Goal: Information Seeking & Learning: Learn about a topic

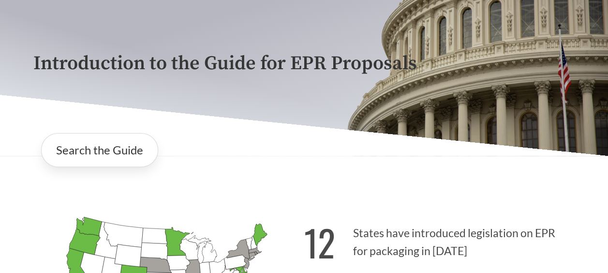
scroll to position [145, 0]
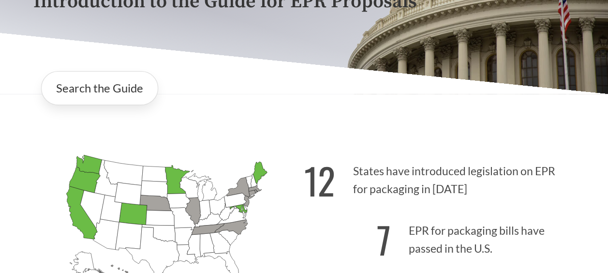
click at [83, 182] on icon "[US_STATE] Passed: 1" at bounding box center [84, 180] width 31 height 26
click at [93, 165] on icon "[US_STATE] Passed: 1" at bounding box center [89, 164] width 26 height 19
click at [128, 174] on icon "[US_STATE] Introduced:" at bounding box center [122, 172] width 39 height 25
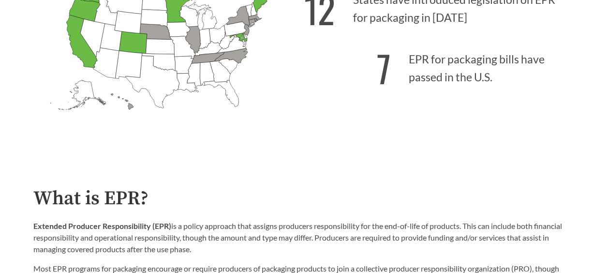
scroll to position [242, 0]
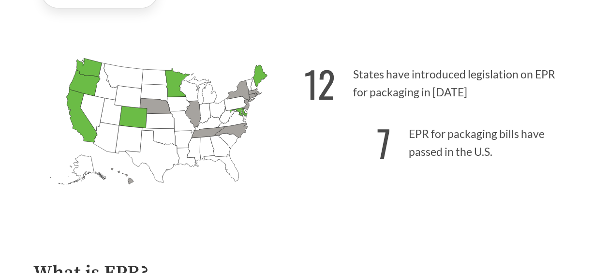
click at [75, 65] on icon "[US_STATE] Introduced: [US_STATE] Introduced: [US_STATE] Introduced: [US_STATE]…" at bounding box center [168, 135] width 271 height 169
drag, startPoint x: 75, startPoint y: 89, endPoint x: 86, endPoint y: 131, distance: 43.3
click at [75, 98] on g "[US_STATE] Introduced: [US_STATE] Introduced: [US_STATE] Introduced: [US_STATE]…" at bounding box center [158, 121] width 217 height 126
click at [126, 117] on icon "[US_STATE] Passed: 1" at bounding box center [133, 117] width 28 height 22
click at [177, 86] on icon "[US_STATE] Passed: 1" at bounding box center [177, 83] width 25 height 29
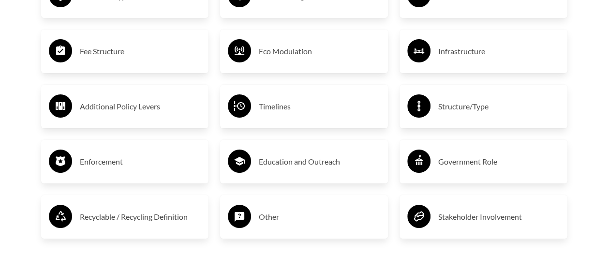
scroll to position [1644, 0]
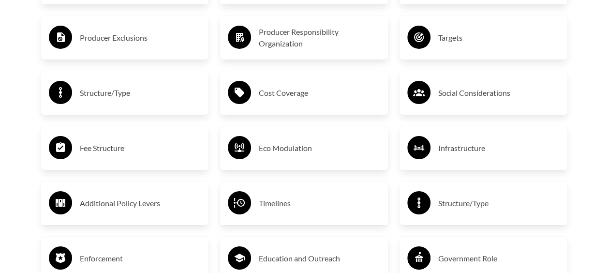
click at [114, 99] on h3 "Structure/Type" at bounding box center [140, 92] width 121 height 15
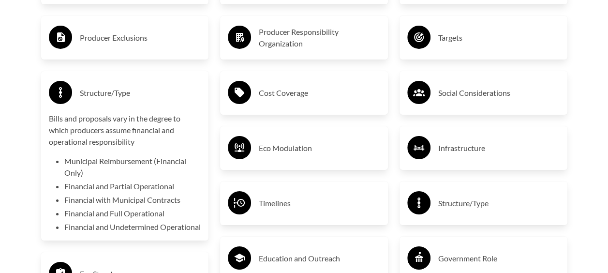
click at [266, 203] on h3 "Timelines" at bounding box center [319, 202] width 121 height 15
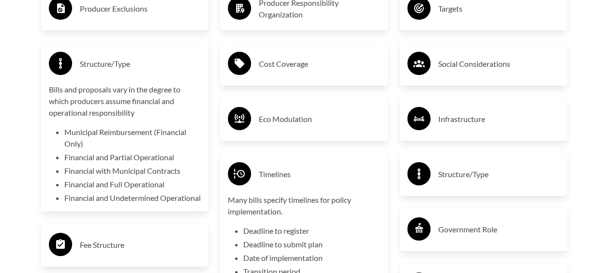
scroll to position [1547, 0]
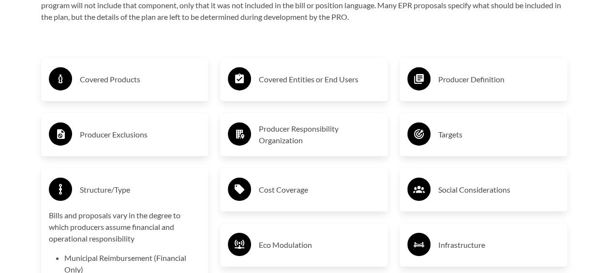
click at [275, 248] on h3 "Eco Modulation" at bounding box center [319, 244] width 121 height 15
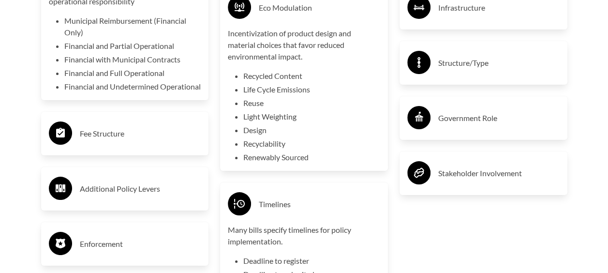
scroll to position [1837, 0]
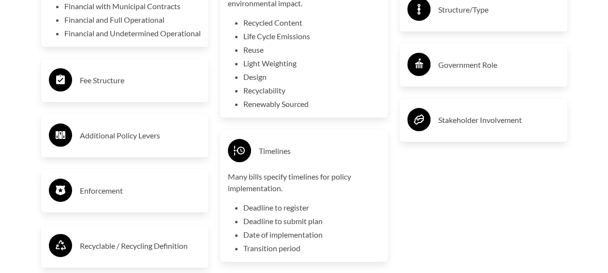
click at [129, 198] on h3 "Enforcement" at bounding box center [140, 190] width 121 height 15
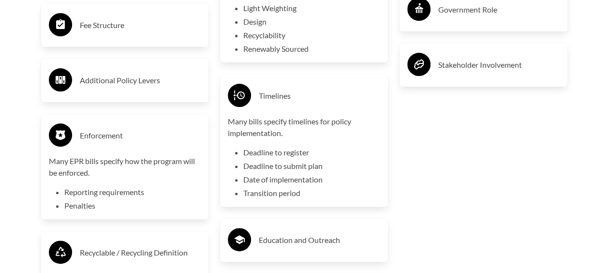
scroll to position [1934, 0]
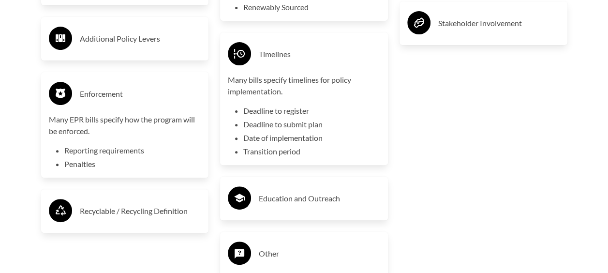
click at [130, 219] on h3 "Recyclable / Recycling Definition" at bounding box center [140, 210] width 121 height 15
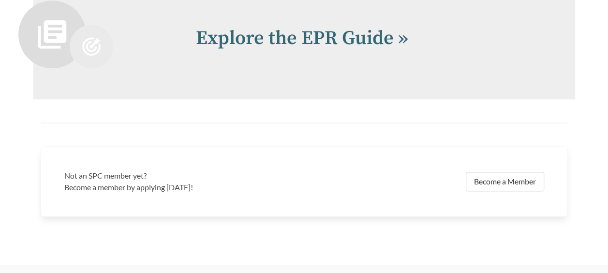
scroll to position [2272, 0]
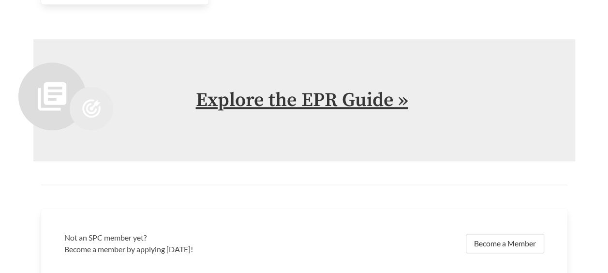
click at [298, 112] on link "Explore the EPR Guide »" at bounding box center [302, 100] width 212 height 24
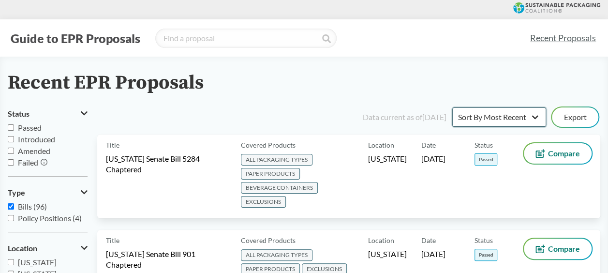
click at [488, 119] on select "Sort By Most Recent Sort By Status" at bounding box center [499, 116] width 94 height 19
click at [11, 128] on input "Passed" at bounding box center [11, 127] width 6 height 6
checkbox input "true"
click at [11, 208] on input "Bills (96)" at bounding box center [11, 206] width 6 height 6
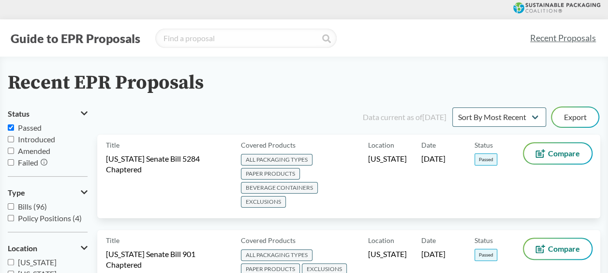
checkbox input "false"
click at [12, 140] on input "Introduced" at bounding box center [11, 139] width 6 height 6
checkbox input "false"
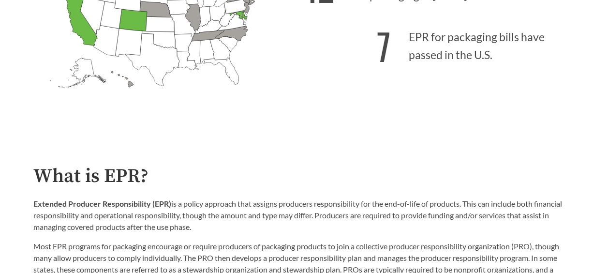
scroll to position [97, 0]
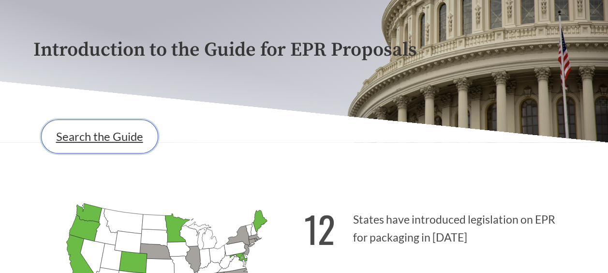
click at [116, 132] on link "Search the Guide" at bounding box center [99, 136] width 117 height 34
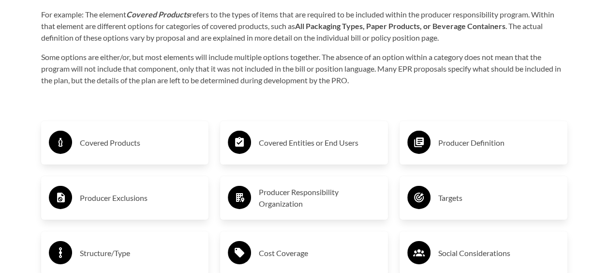
scroll to position [1499, 0]
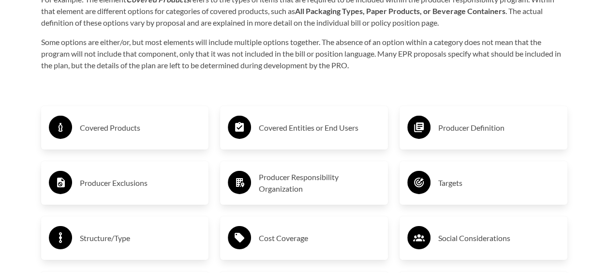
click at [122, 132] on h3 "Covered Products" at bounding box center [140, 127] width 121 height 15
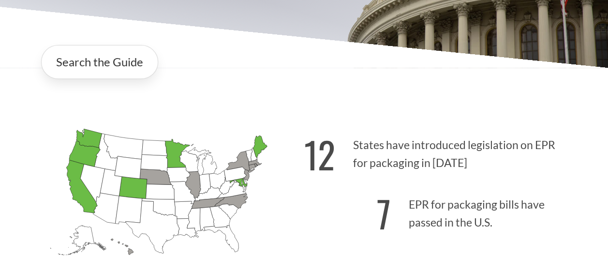
scroll to position [290, 0]
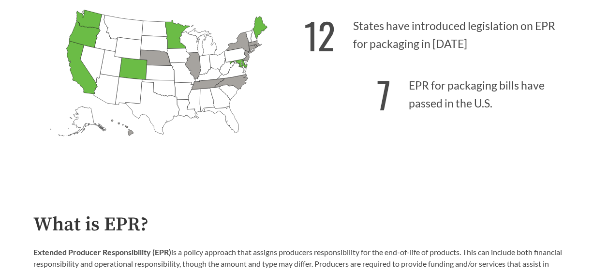
click at [135, 72] on icon "[US_STATE] Passed: 1" at bounding box center [133, 69] width 28 height 22
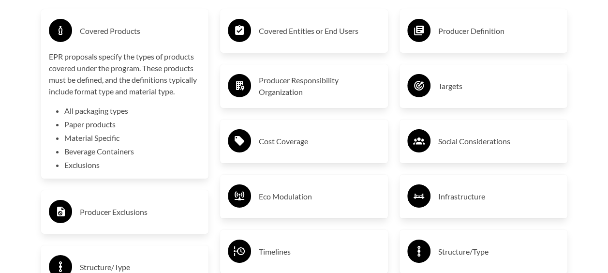
scroll to position [1692, 0]
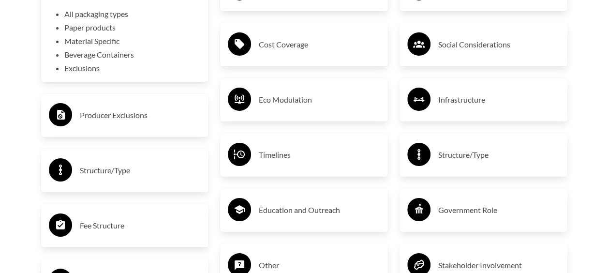
click at [131, 112] on h3 "Producer Exclusions" at bounding box center [140, 114] width 121 height 15
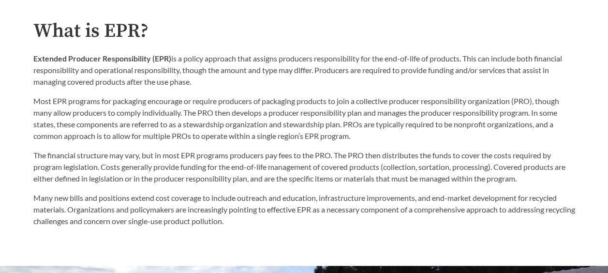
scroll to position [193, 0]
